Goal: Task Accomplishment & Management: Manage account settings

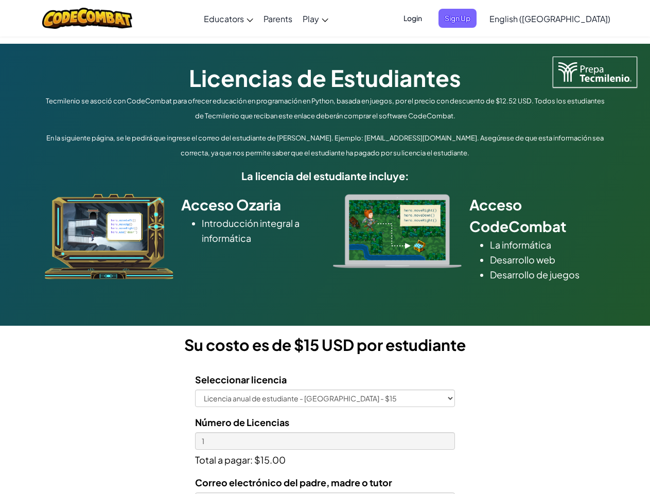
click at [325, 247] on div at bounding box center [397, 231] width 144 height 74
click at [428, 18] on span "Login" at bounding box center [412, 18] width 31 height 19
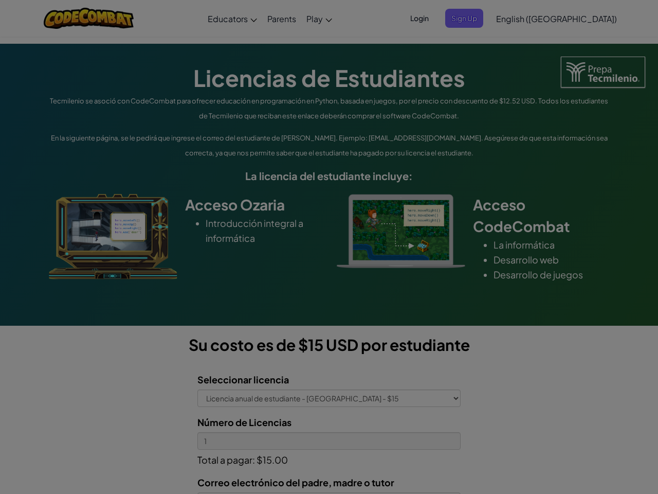
click at [0, 0] on input "Email or Username :" at bounding box center [0, 0] width 0 height 0
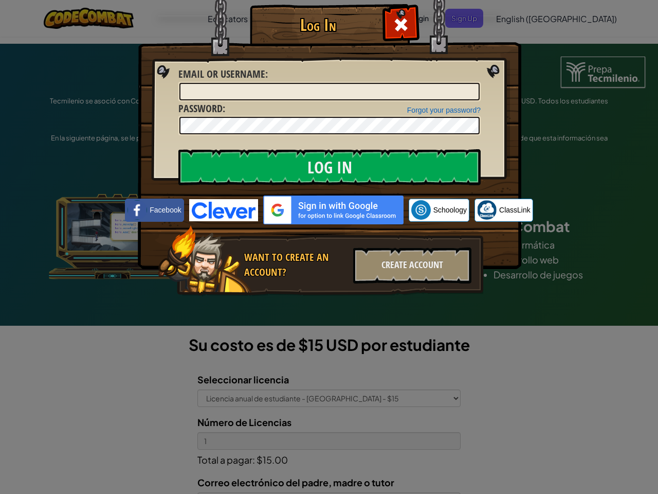
click at [520, 18] on div "Log In Unknown Error Email or Username : Forgot your password? Password : Log I…" at bounding box center [329, 247] width 658 height 494
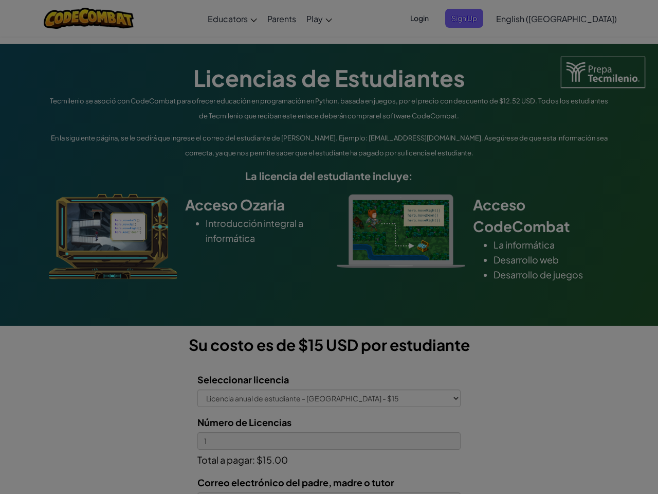
click at [520, 18] on div "Log In Unknown Error Email or Username : Forgot your password? Password : Log I…" at bounding box center [329, 247] width 658 height 494
click at [575, 19] on span "English ([GEOGRAPHIC_DATA])" at bounding box center [556, 18] width 121 height 11
